Goal: Task Accomplishment & Management: Manage account settings

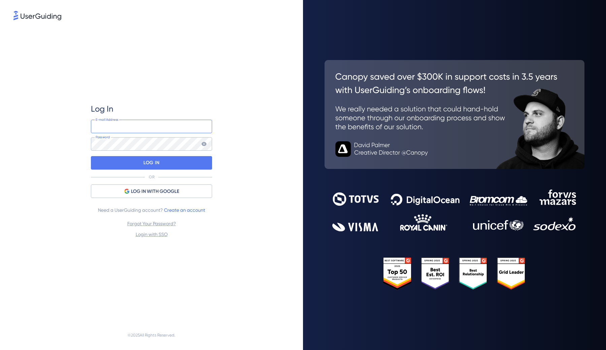
type input "[EMAIL_ADDRESS][DOMAIN_NAME]"
click at [111, 131] on input "[EMAIL_ADDRESS][DOMAIN_NAME]" at bounding box center [151, 126] width 121 height 13
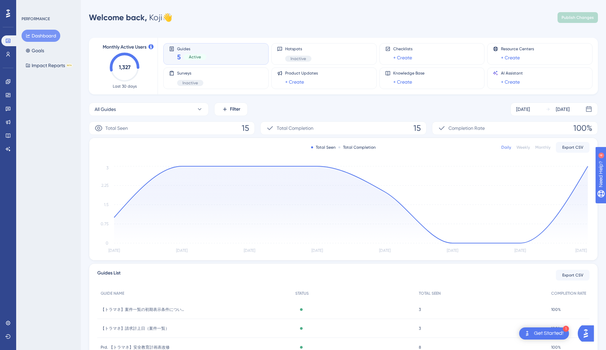
click at [58, 98] on div "PERFORMANCE Dashboard Goals Impact Reports BETA" at bounding box center [48, 175] width 65 height 350
click at [13, 56] on link at bounding box center [7, 54] width 13 height 11
